Goal: Find specific page/section: Find specific page/section

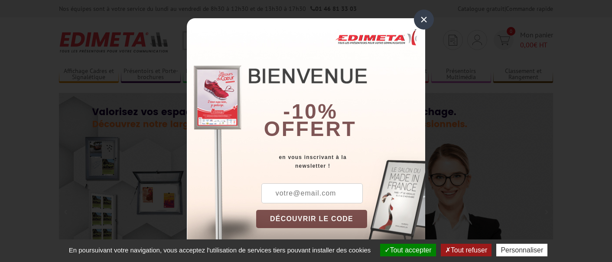
click at [422, 23] on div "×" at bounding box center [424, 20] width 20 height 20
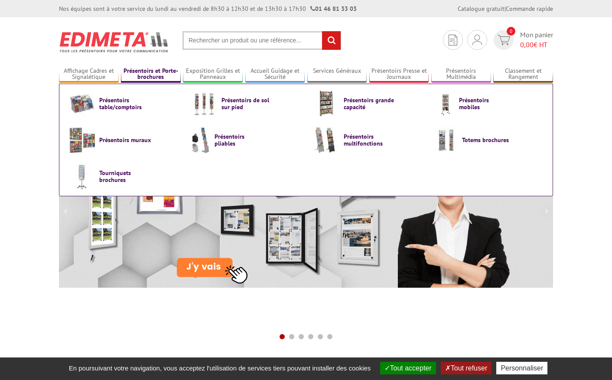
click at [151, 75] on link "Présentoirs et Porte-brochures" at bounding box center [151, 74] width 60 height 14
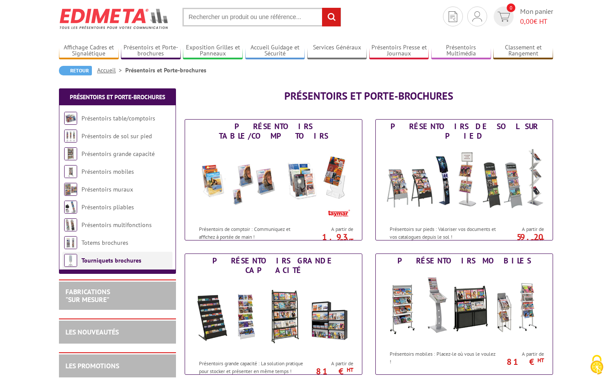
scroll to position [25, 0]
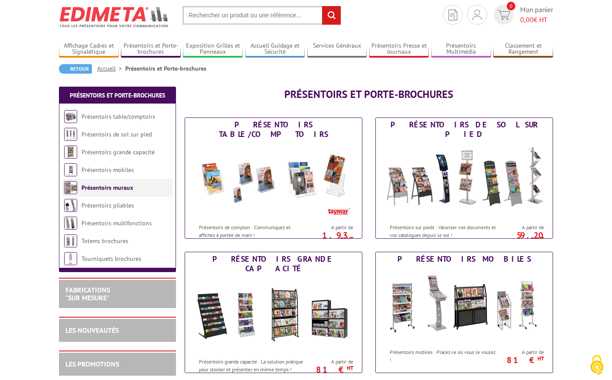
click at [116, 190] on link "Présentoirs muraux" at bounding box center [108, 188] width 52 height 8
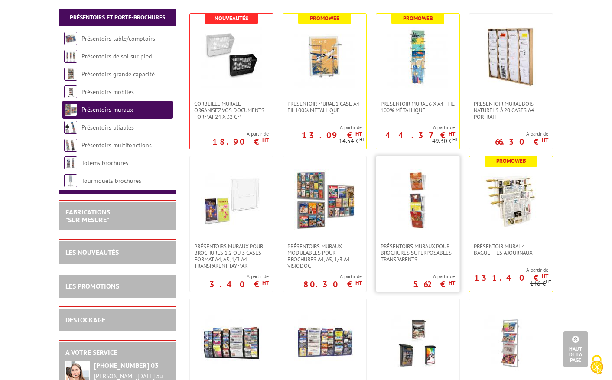
scroll to position [186, 0]
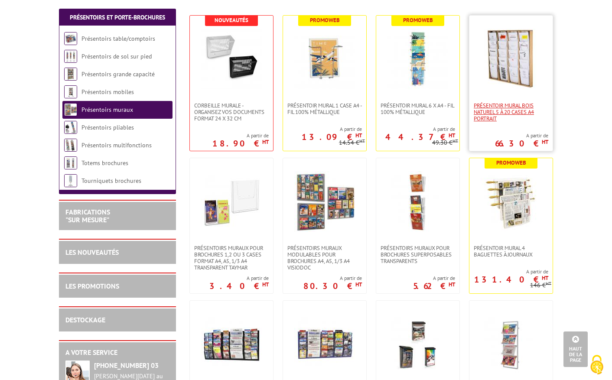
click at [491, 107] on span "Présentoir Mural Bois naturel 5 à 20 cases A4 Portrait" at bounding box center [511, 112] width 75 height 20
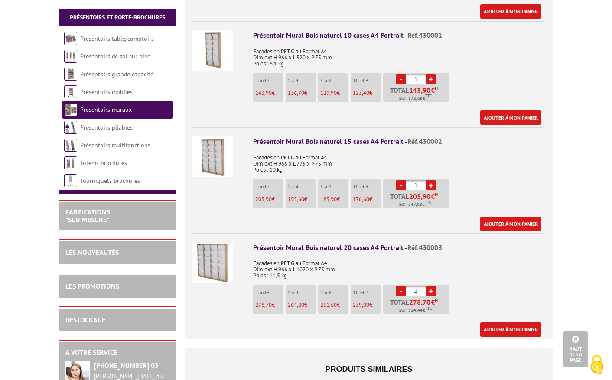
scroll to position [321, 0]
